Goal: Find specific page/section

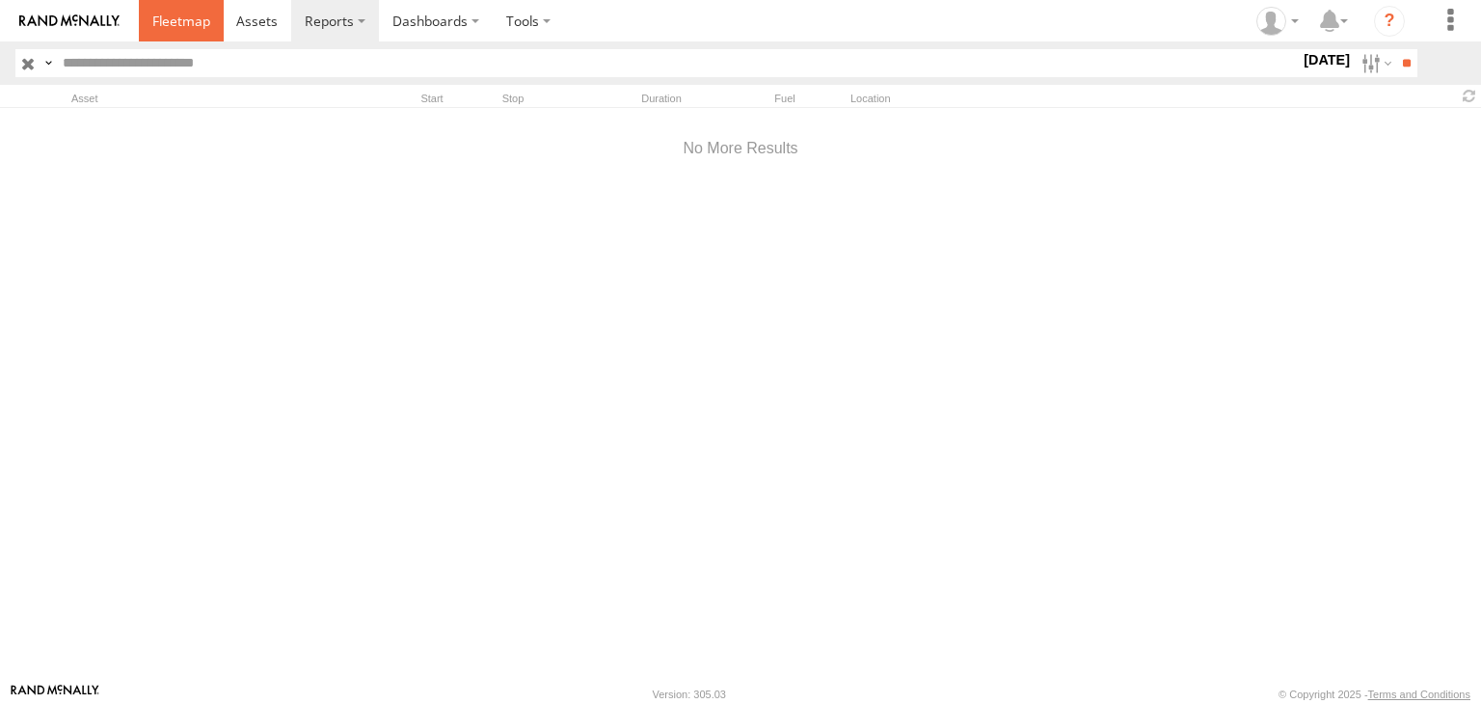
click at [178, 24] on span at bounding box center [181, 21] width 58 height 18
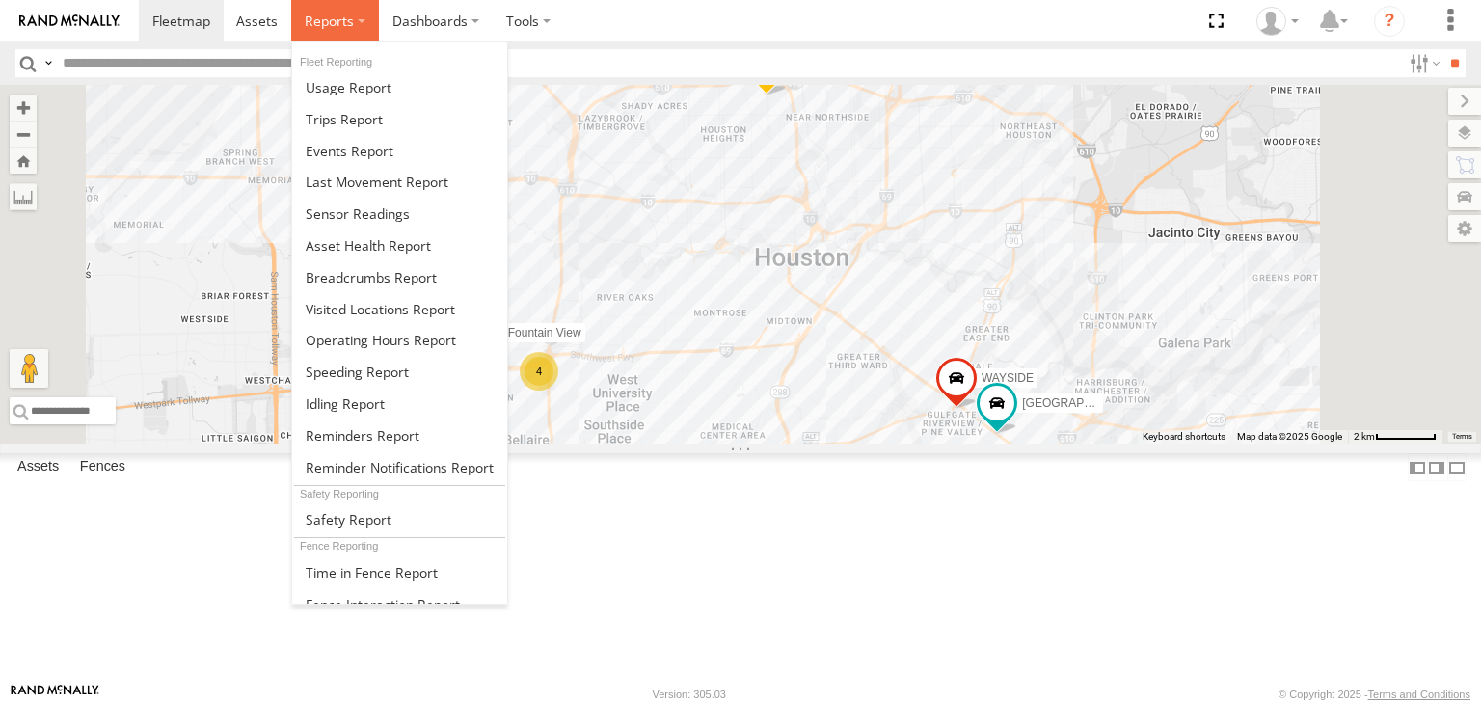
click at [361, 10] on label at bounding box center [335, 20] width 88 height 41
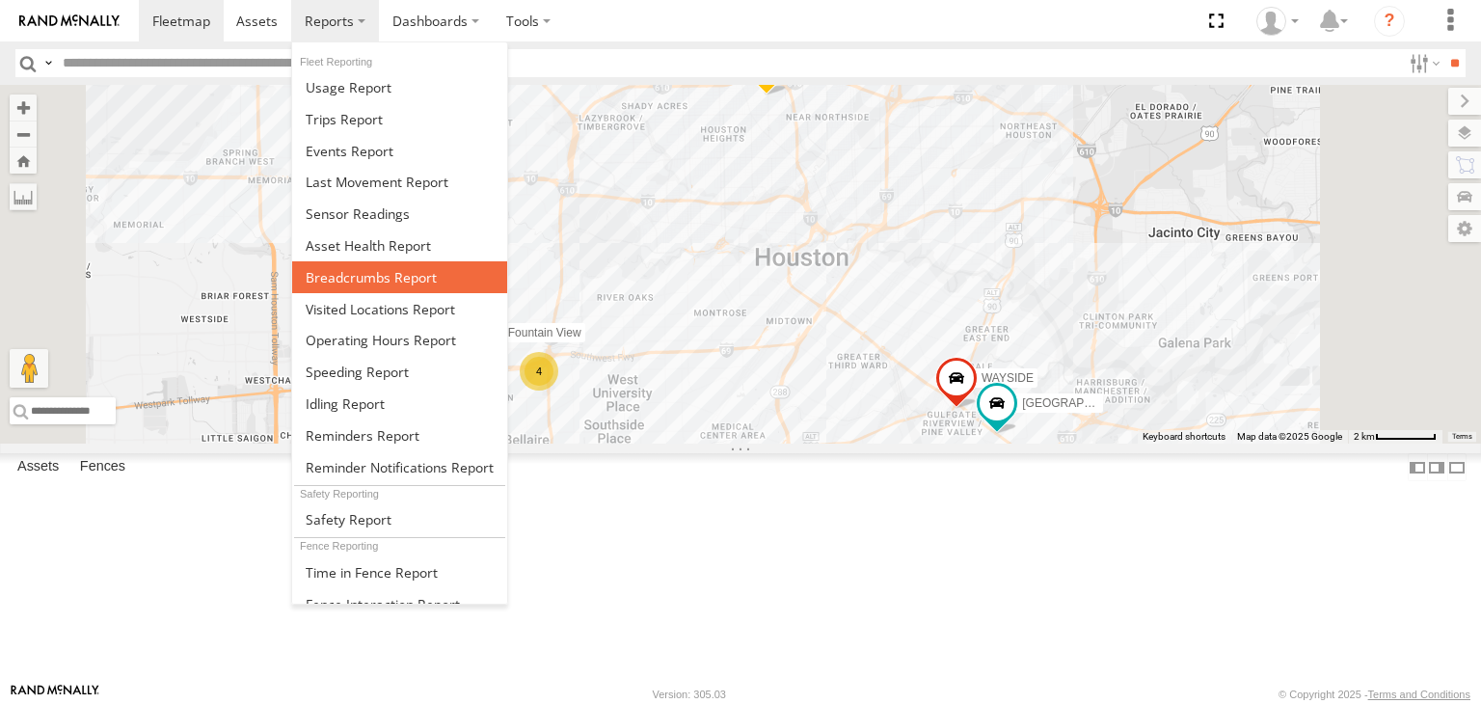
click at [384, 277] on span at bounding box center [371, 277] width 131 height 18
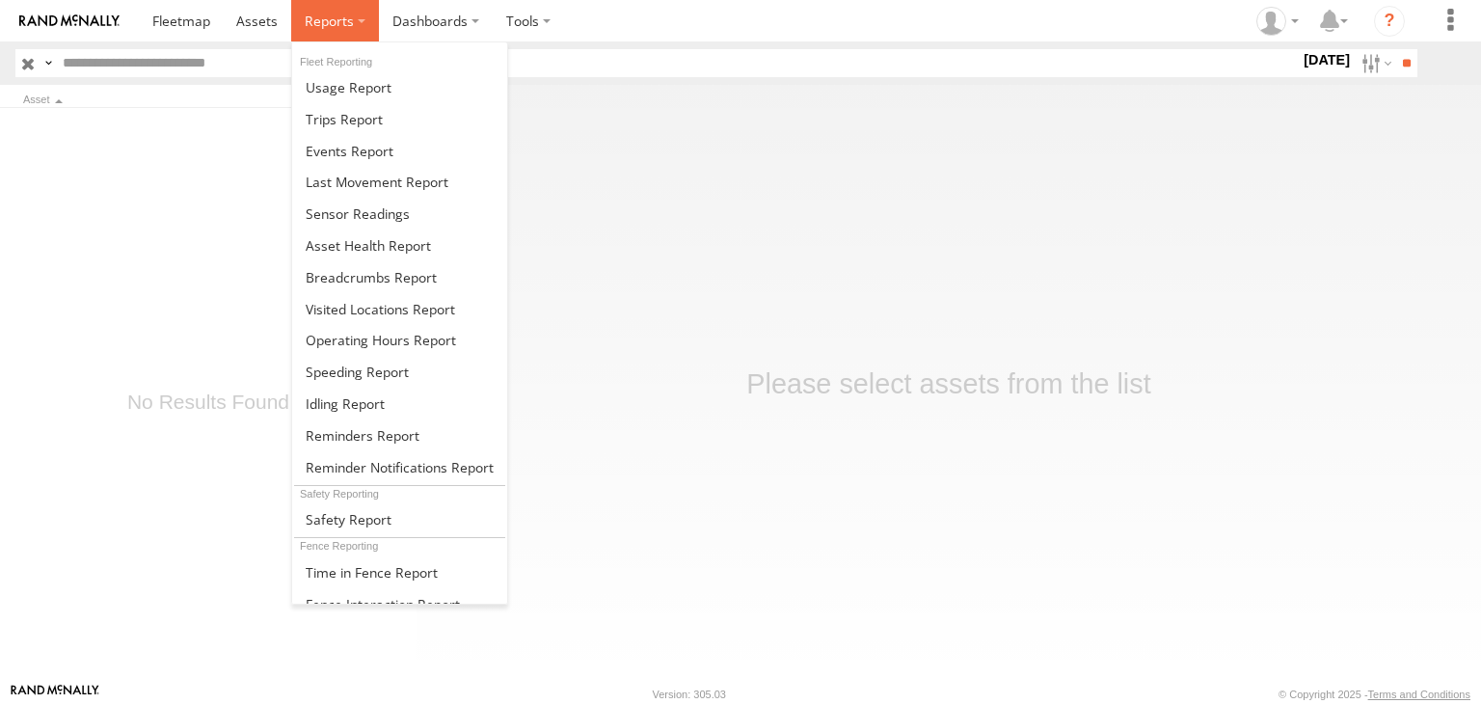
click at [349, 16] on span at bounding box center [329, 21] width 49 height 18
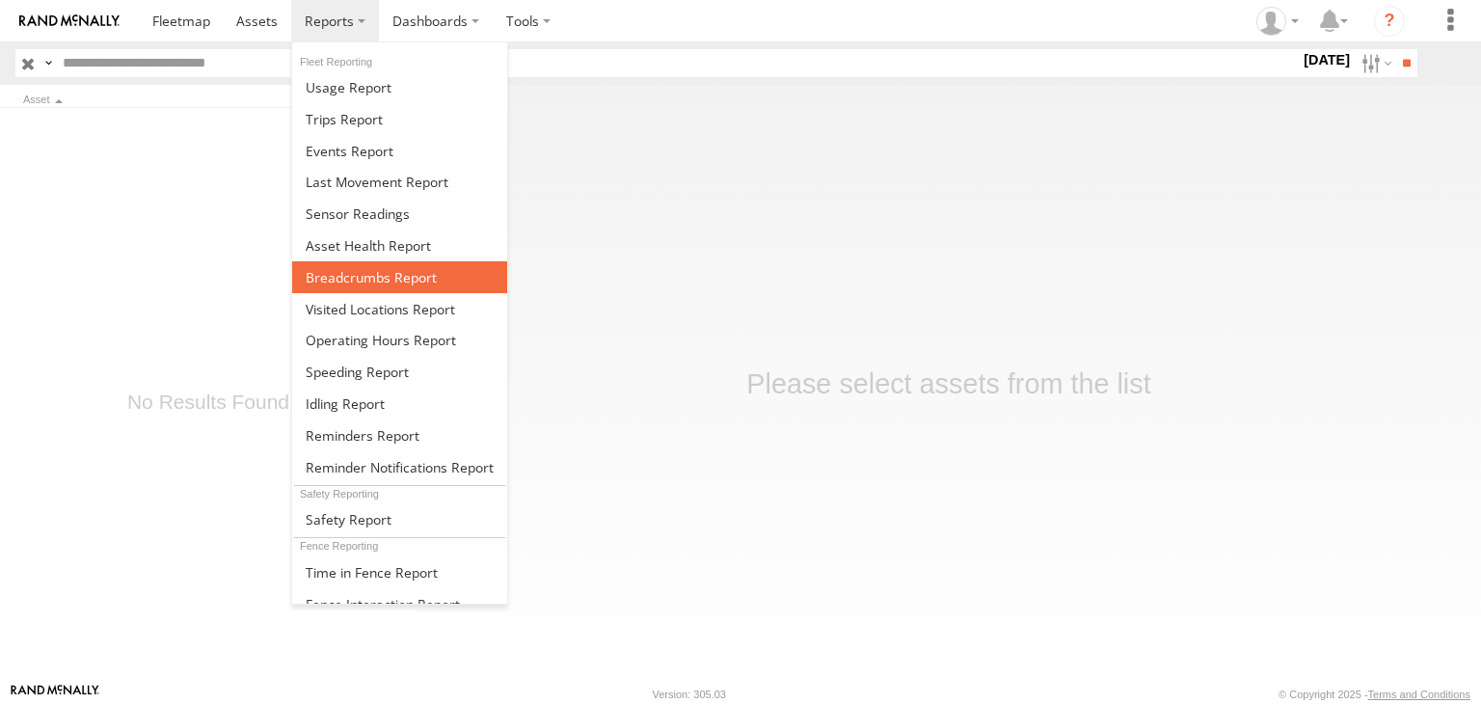
click at [374, 277] on span at bounding box center [371, 277] width 131 height 18
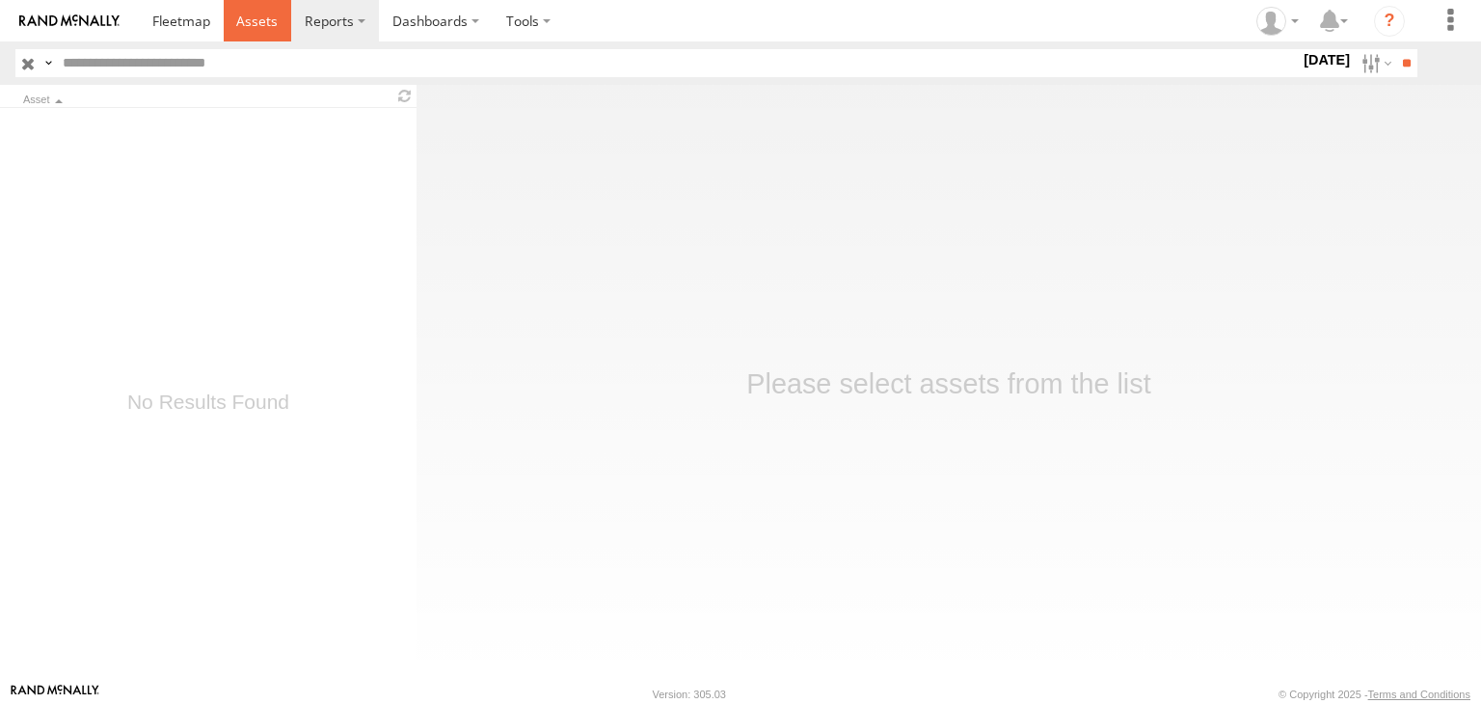
click at [247, 9] on link at bounding box center [258, 20] width 68 height 41
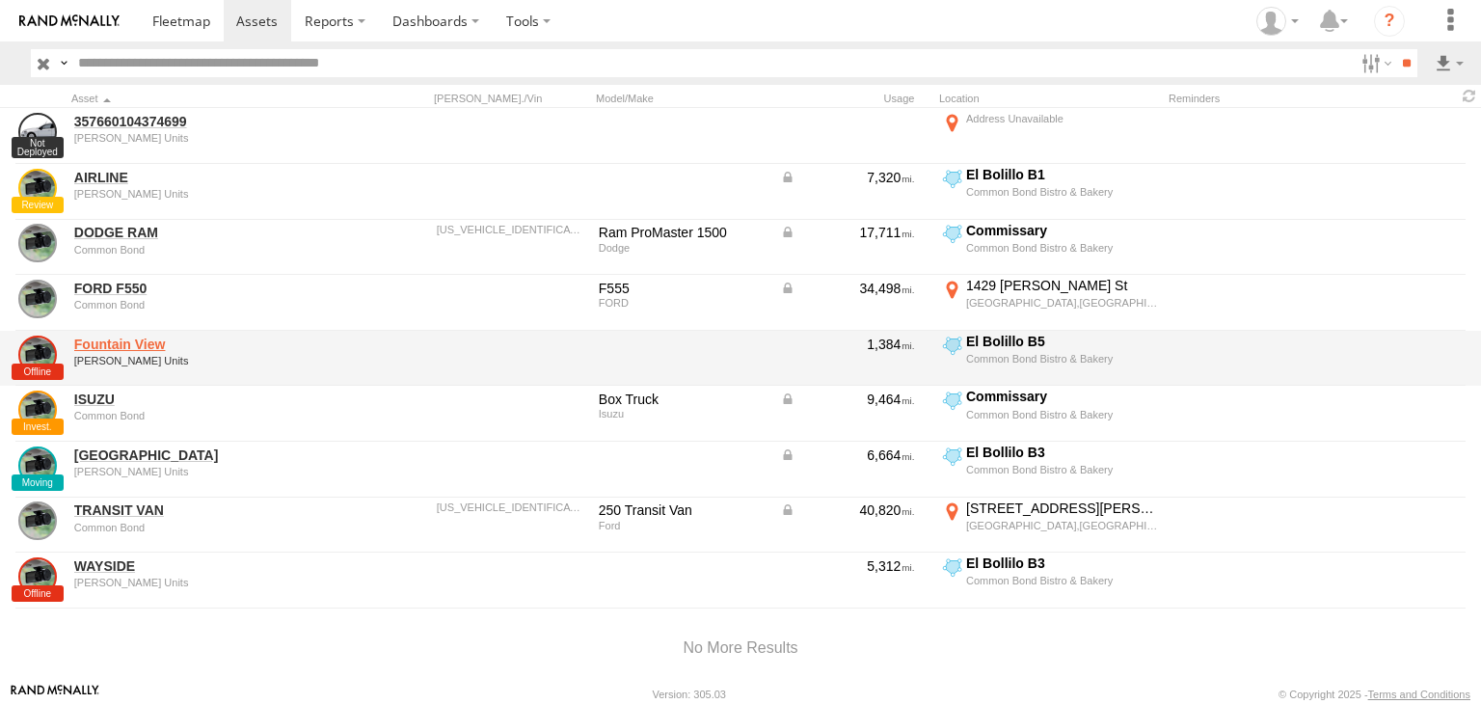
click at [100, 343] on link "Fountain View" at bounding box center [206, 344] width 264 height 17
